Goal: Find specific page/section: Find specific page/section

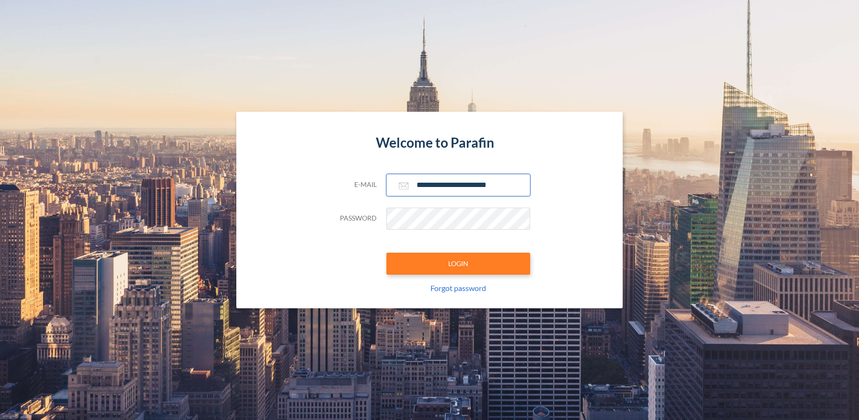
type input "**********"
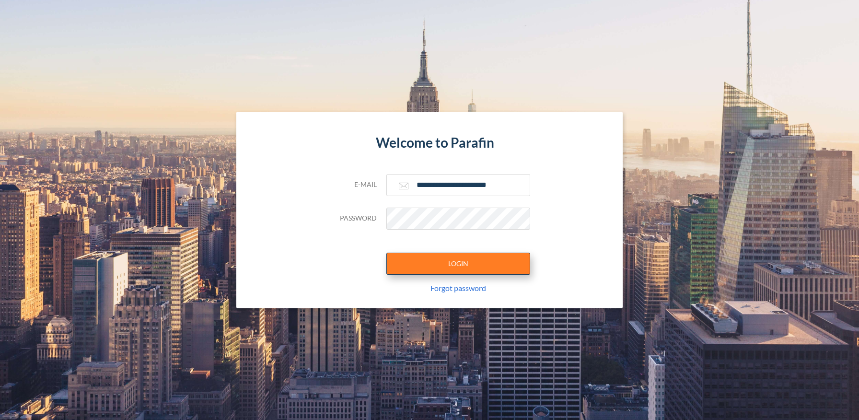
click at [458, 263] on button "LOGIN" at bounding box center [458, 263] width 144 height 22
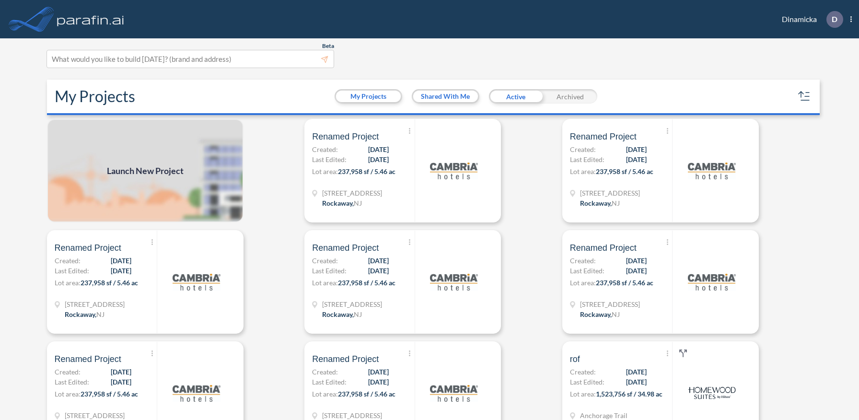
scroll to position [2, 0]
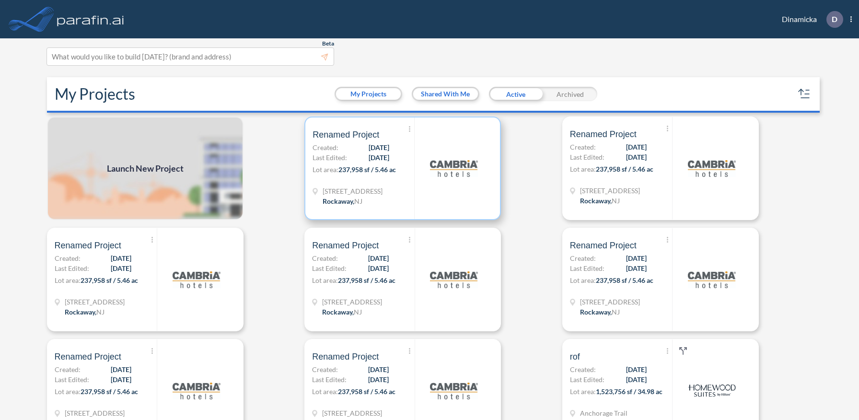
click at [402, 168] on p "Lot area: 237,958 sf / 5.46 ac" at bounding box center [363, 171] width 102 height 14
